Goal: Find specific fact: Find specific fact

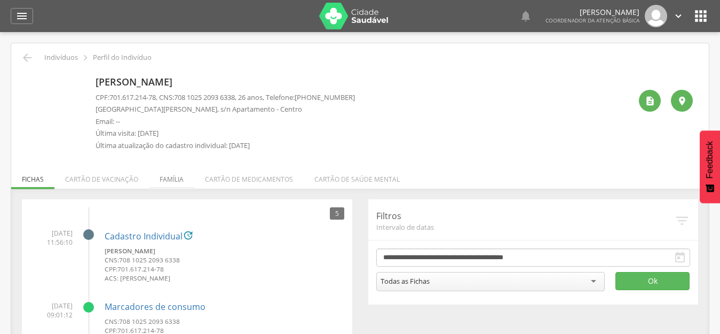
click at [175, 176] on li "Família" at bounding box center [171, 176] width 45 height 25
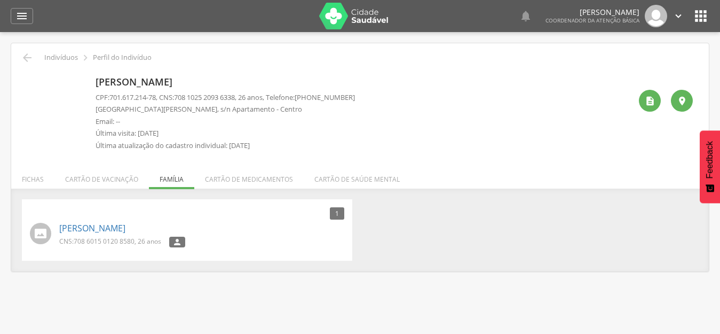
click at [407, 138] on div "[PERSON_NAME] CPF: 701.617.214-78 , CNS: [PHONE_NUMBER] , 26 anos, Telefone: [P…" at bounding box center [363, 114] width 535 height 84
click at [652, 105] on icon "" at bounding box center [650, 101] width 11 height 11
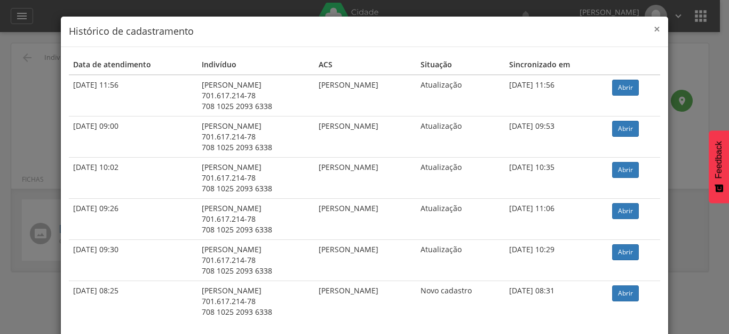
click at [654, 26] on span "×" at bounding box center [657, 28] width 6 height 15
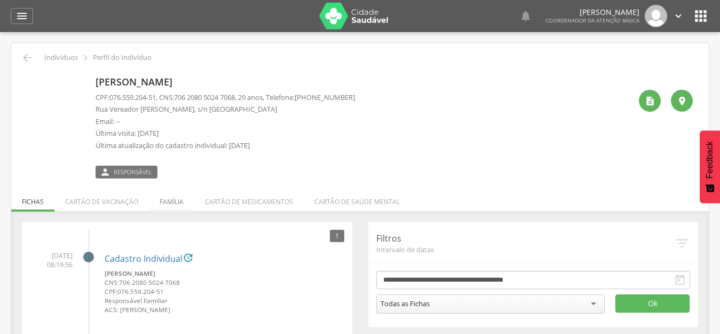
click at [178, 201] on li "Família" at bounding box center [171, 198] width 45 height 25
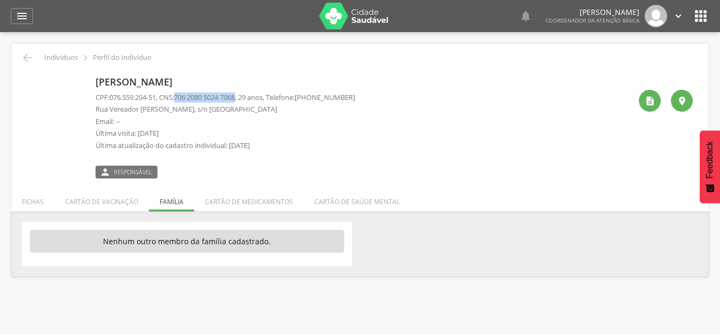
drag, startPoint x: 247, startPoint y: 96, endPoint x: 182, endPoint y: 94, distance: 64.6
click at [182, 94] on p "CPF: 076.559.204-51 , CNS: 706 2080 5024 7068 , 29 anos, Telefone: (83) 99996-9…" at bounding box center [225, 97] width 259 height 10
copy span "706 2080 5024 7068"
